Goal: Book appointment/travel/reservation

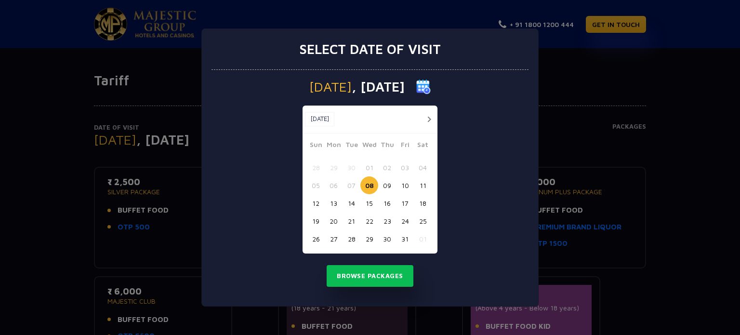
click at [423, 184] on button "11" at bounding box center [423, 185] width 18 height 18
click at [367, 268] on button "Browse Packages" at bounding box center [370, 276] width 87 height 22
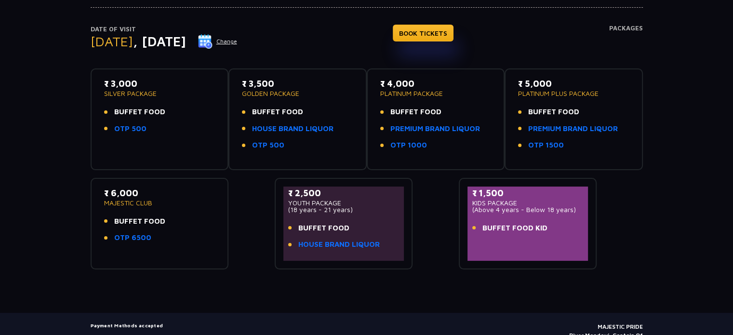
scroll to position [98, 0]
click at [0, 155] on div "Date of Visit [DATE] Change BOOK TICKETS Packages ₹ 3,000 SILVER PACKAGE BUFFET…" at bounding box center [366, 129] width 733 height 279
click at [251, 79] on p "₹ 3,500" at bounding box center [297, 83] width 111 height 13
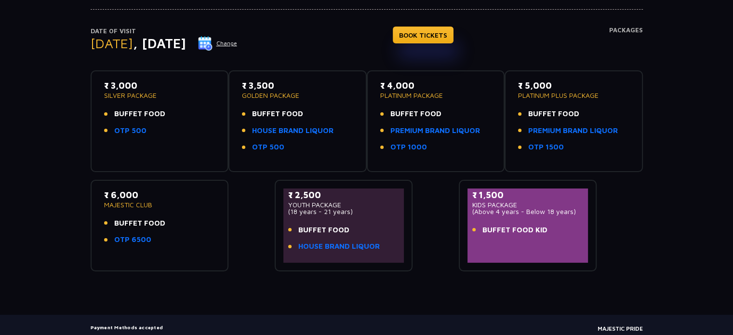
scroll to position [0, 0]
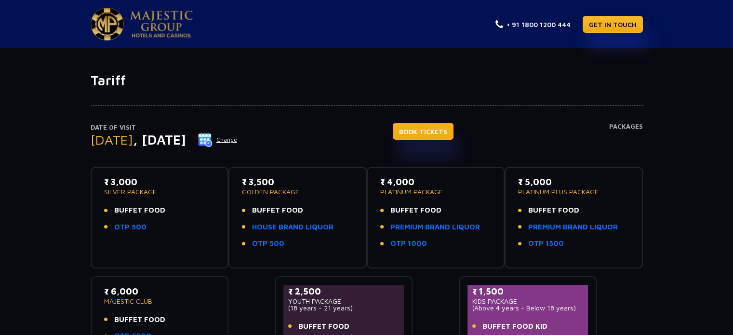
click at [445, 132] on link "BOOK TICKETS" at bounding box center [423, 131] width 61 height 17
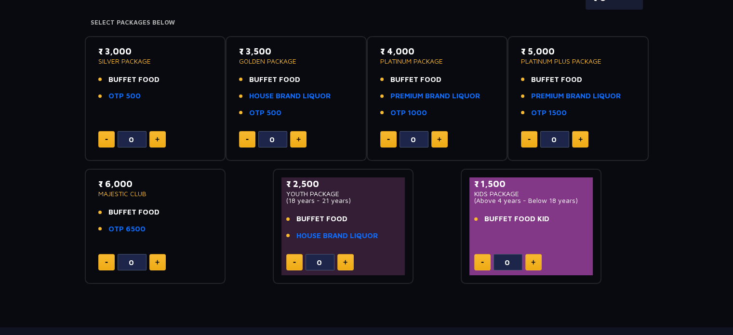
scroll to position [148, 0]
click at [299, 132] on button at bounding box center [298, 139] width 16 height 16
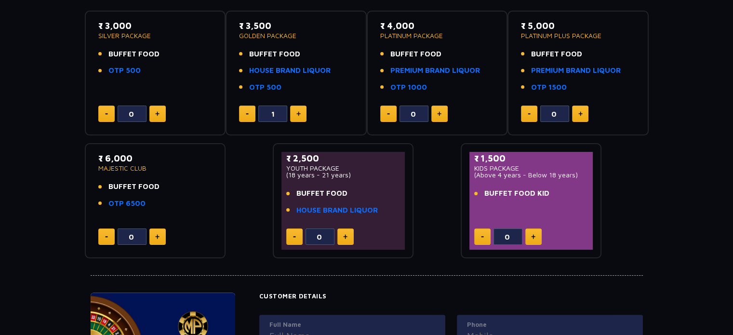
scroll to position [187, 0]
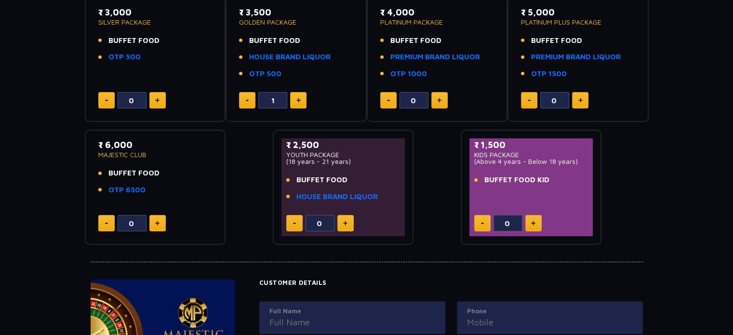
click at [298, 98] on img at bounding box center [298, 100] width 4 height 5
type input "4"
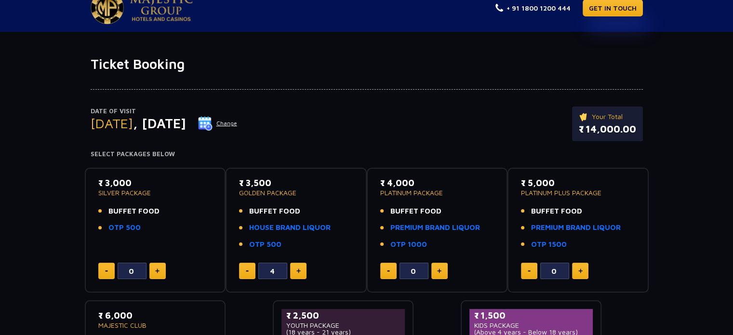
scroll to position [0, 0]
